Goal: Find contact information: Find contact information

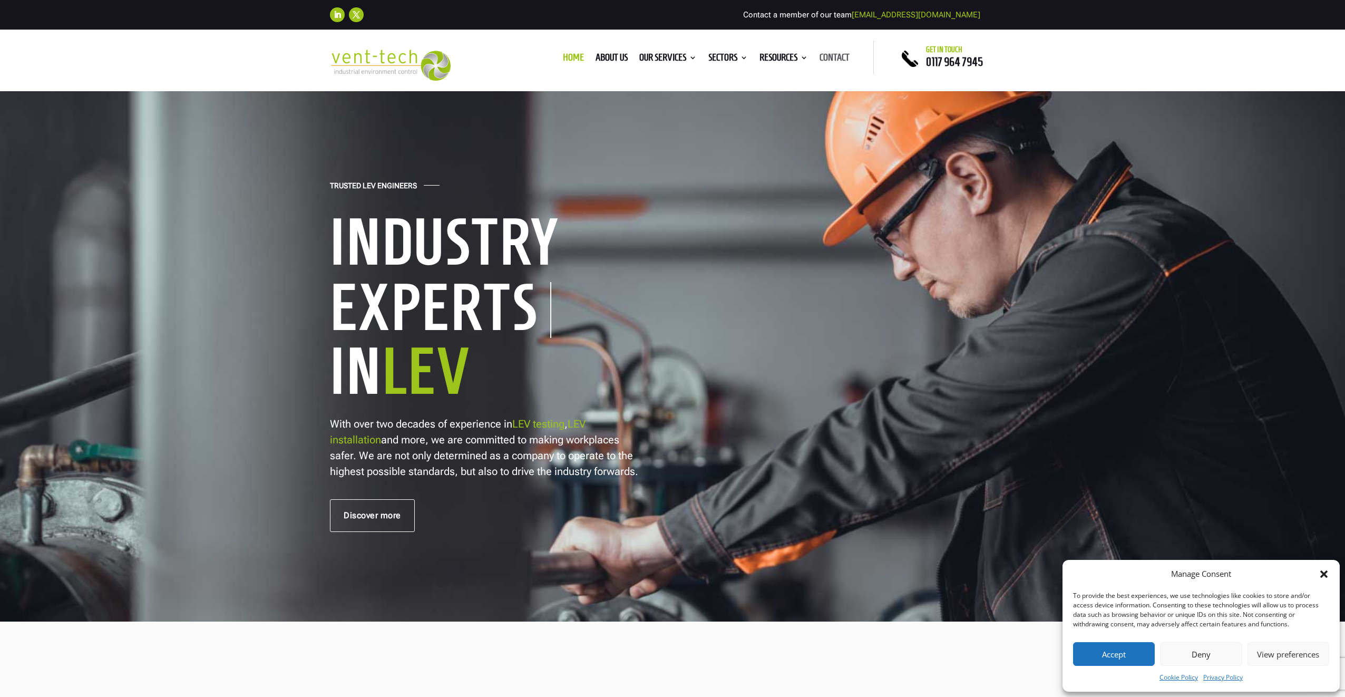
click at [831, 62] on link "Contact" at bounding box center [835, 60] width 30 height 12
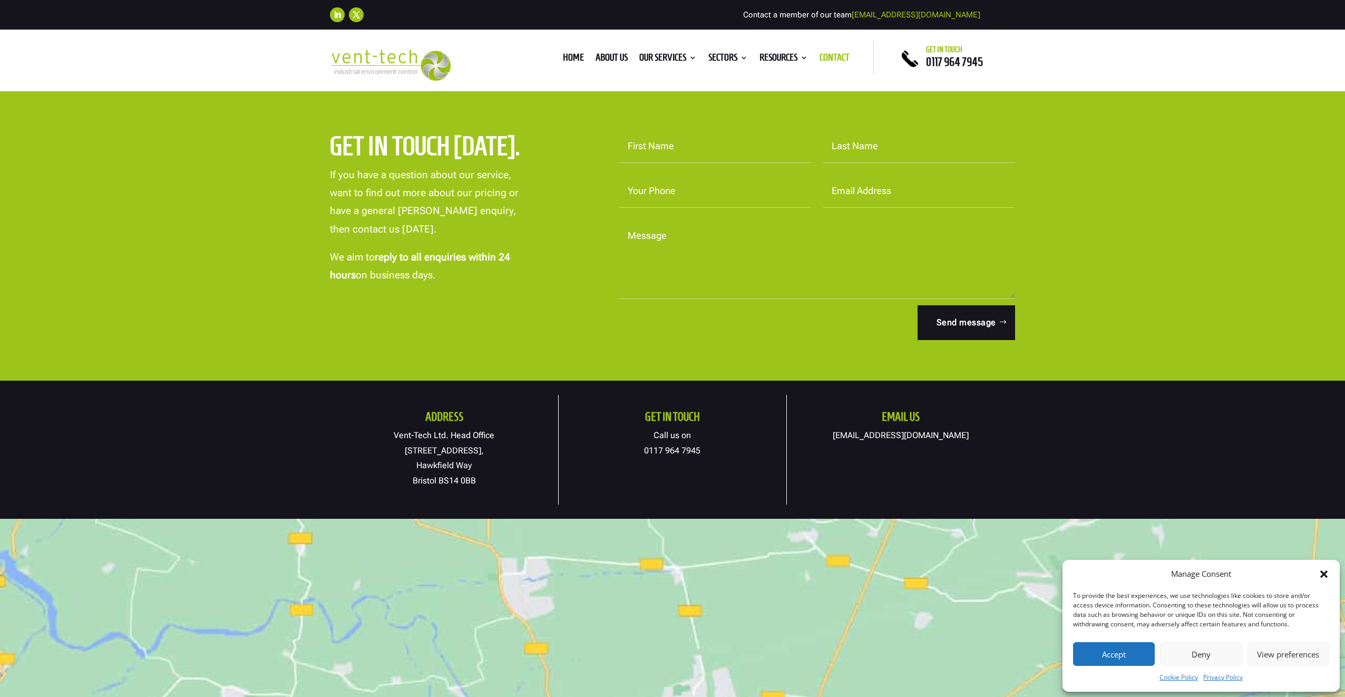
scroll to position [444, 0]
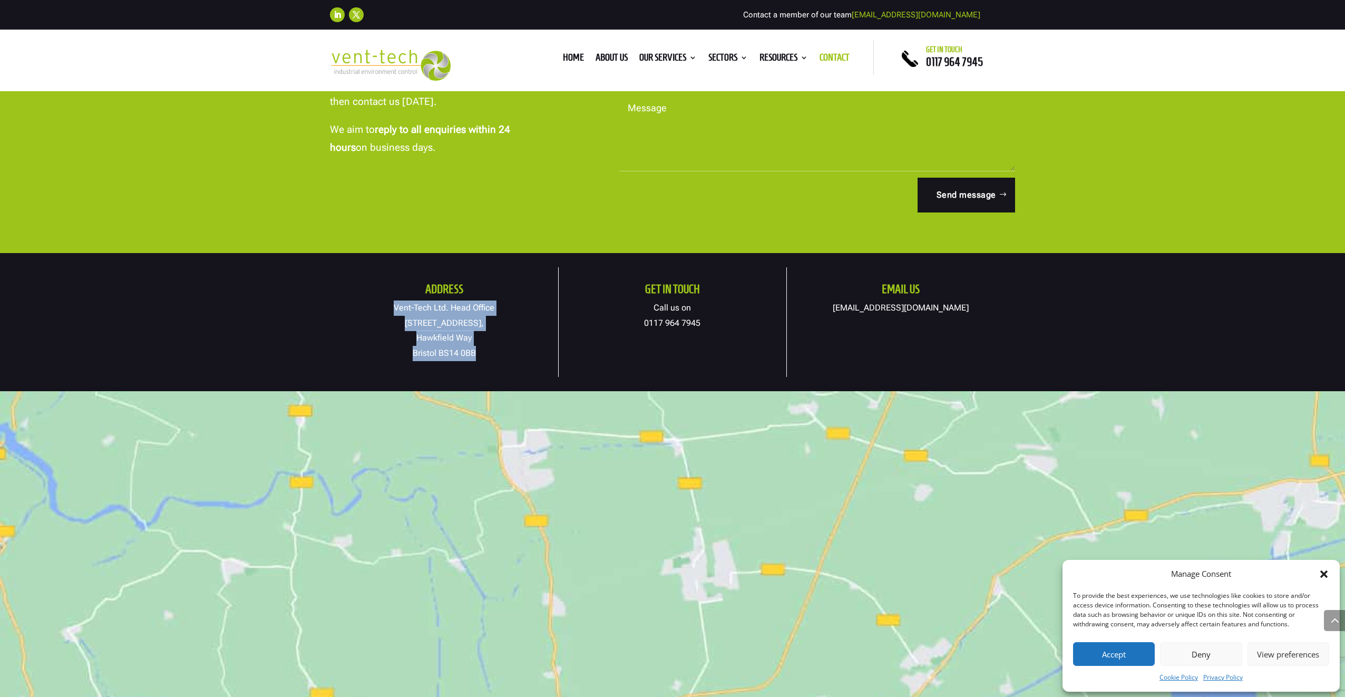
drag, startPoint x: 487, startPoint y: 355, endPoint x: 397, endPoint y: 310, distance: 100.2
click at [397, 310] on p "Vent-Tech Ltd. Head Office 19A Osprey Court, Hawkfield Way Bristol BS14 0BB" at bounding box center [444, 330] width 228 height 61
copy p "Vent-Tech Ltd. Head Office 19A Osprey Court, Hawkfield Way Bristol BS14 0BB"
